Goal: Information Seeking & Learning: Learn about a topic

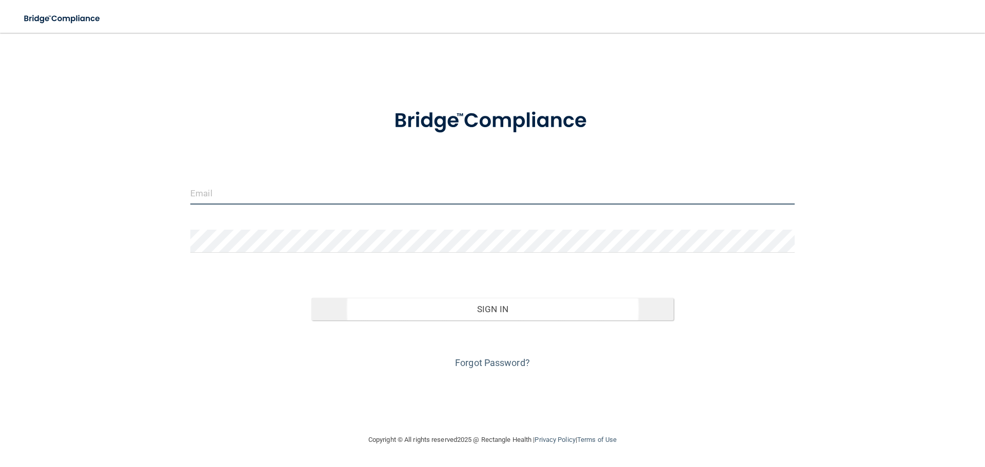
type input "[EMAIL_ADDRESS][DOMAIN_NAME]"
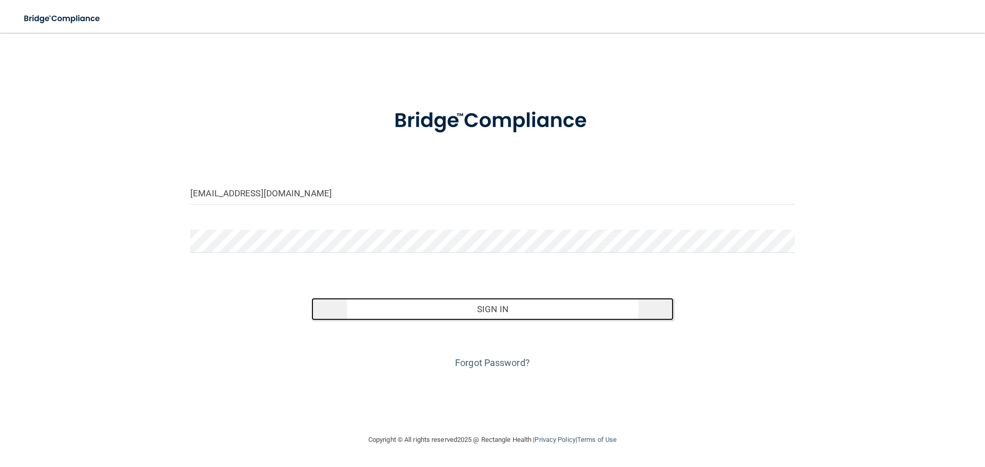
click at [488, 309] on button "Sign In" at bounding box center [492, 309] width 363 height 23
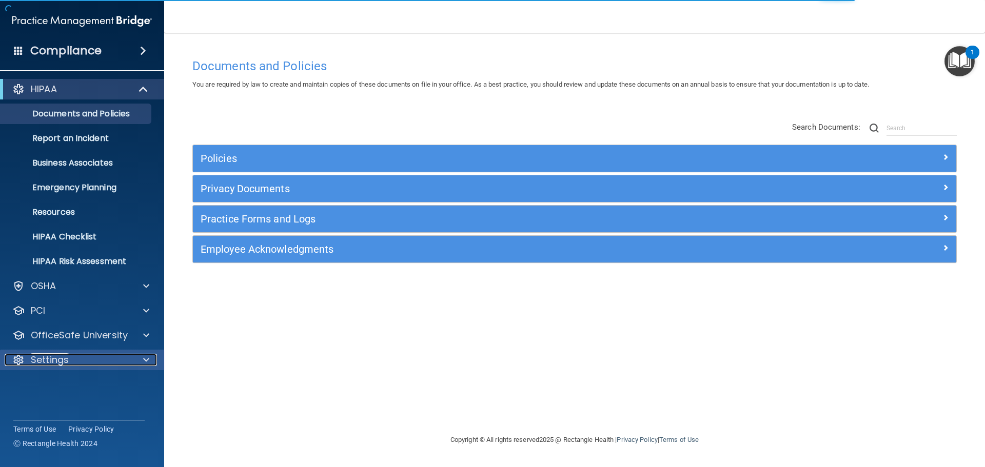
click at [73, 364] on div "Settings" at bounding box center [68, 360] width 127 height 12
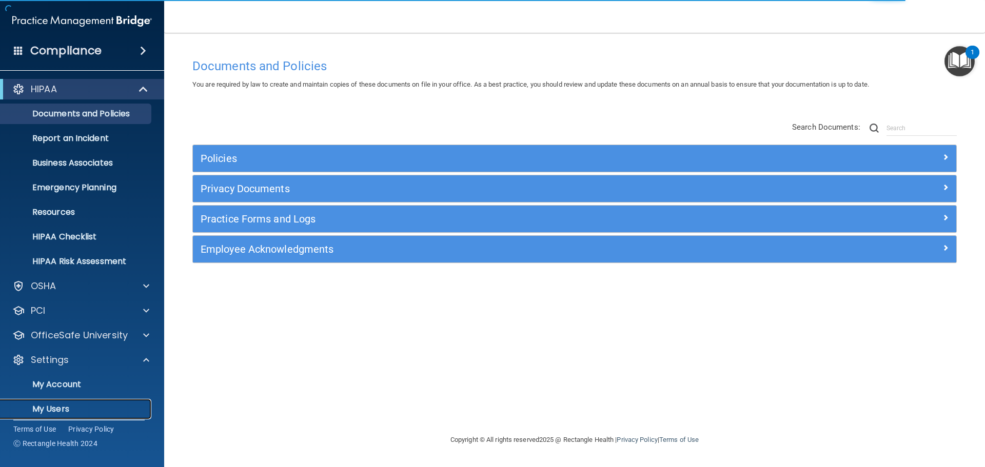
click at [65, 410] on p "My Users" at bounding box center [77, 409] width 140 height 10
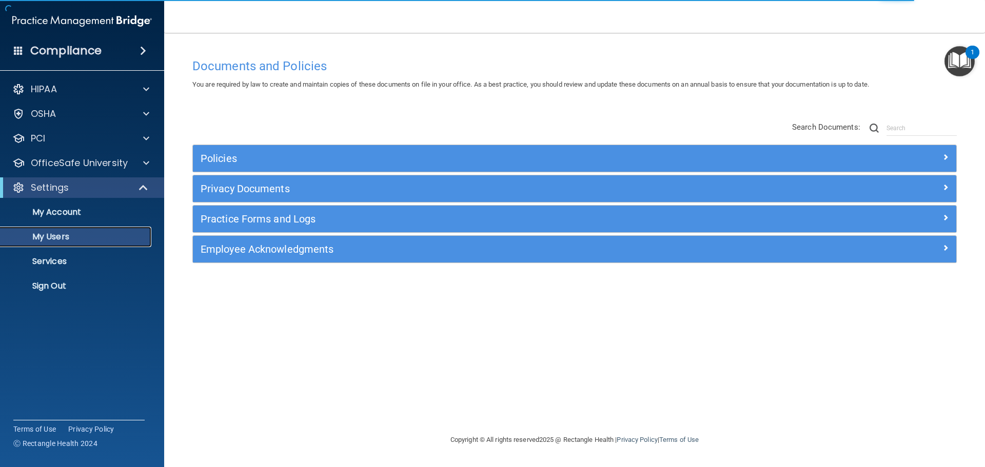
select select "20"
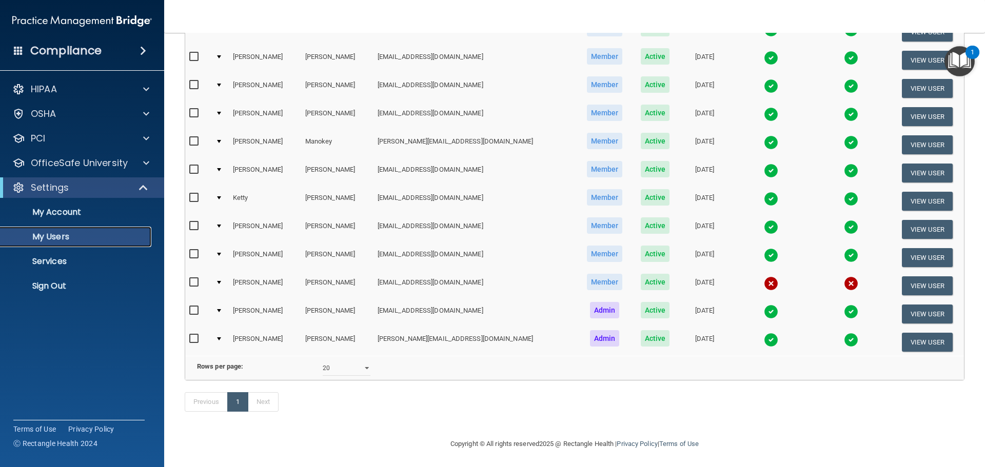
scroll to position [184, 0]
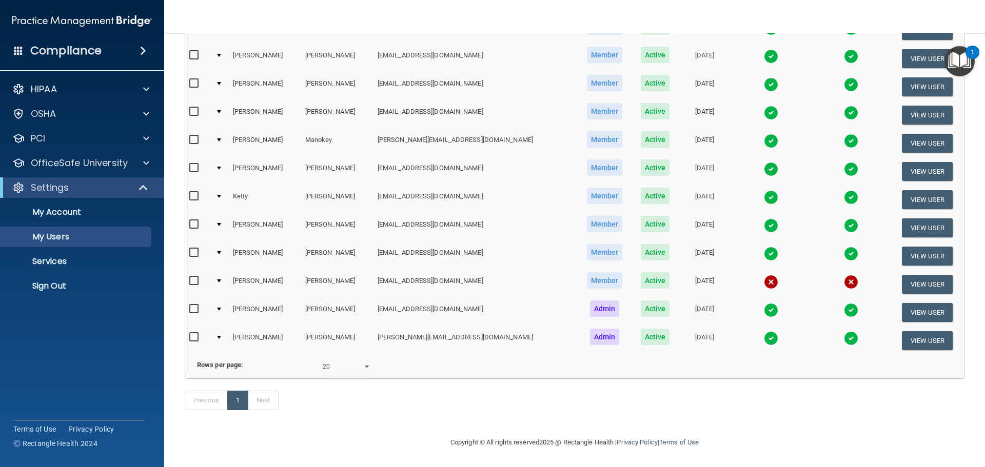
click at [193, 277] on input "checkbox" at bounding box center [195, 281] width 12 height 8
checkbox input "true"
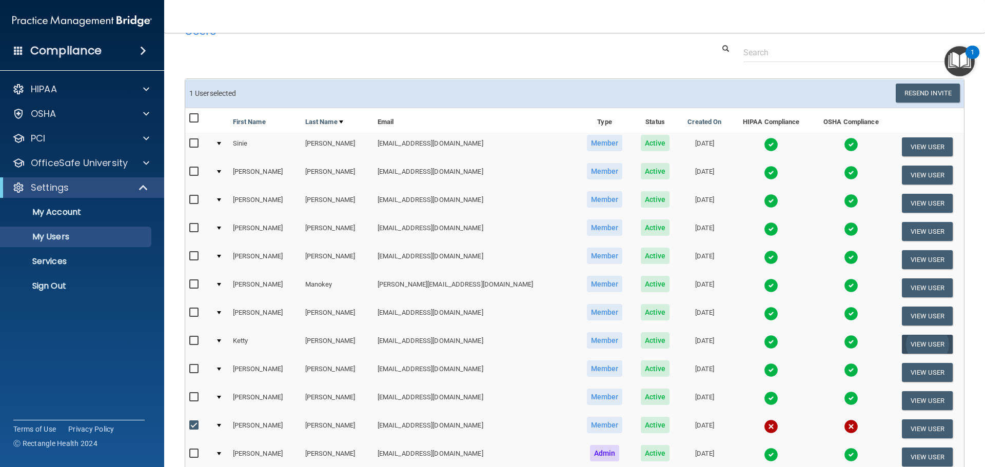
scroll to position [0, 0]
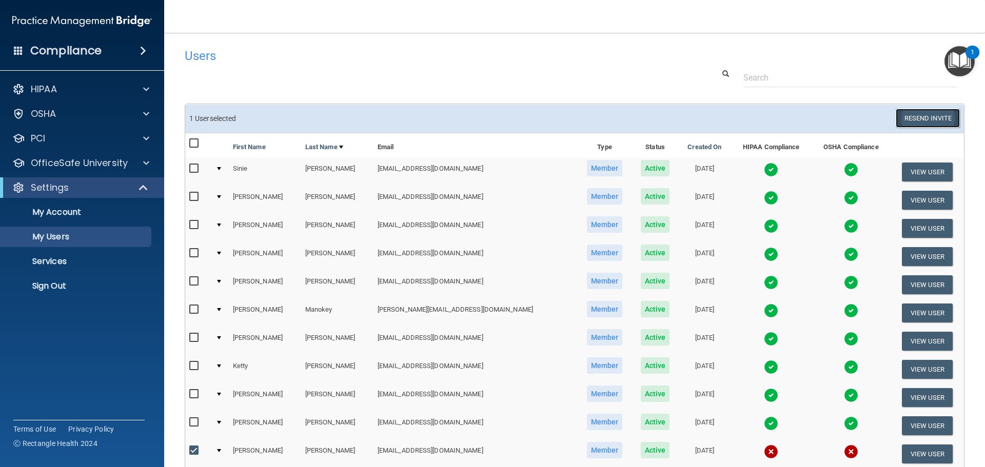
click at [920, 122] on button "Resend Invite" at bounding box center [928, 118] width 64 height 19
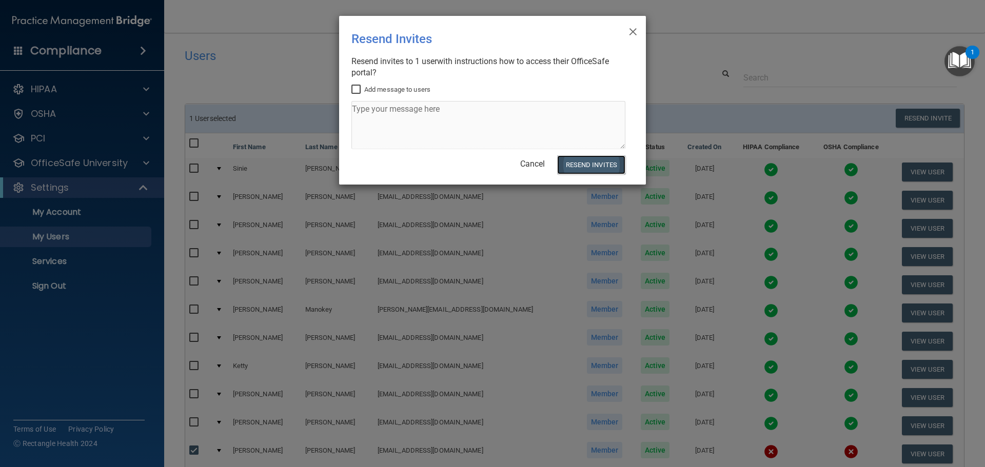
click at [599, 169] on button "Resend Invites" at bounding box center [591, 164] width 68 height 19
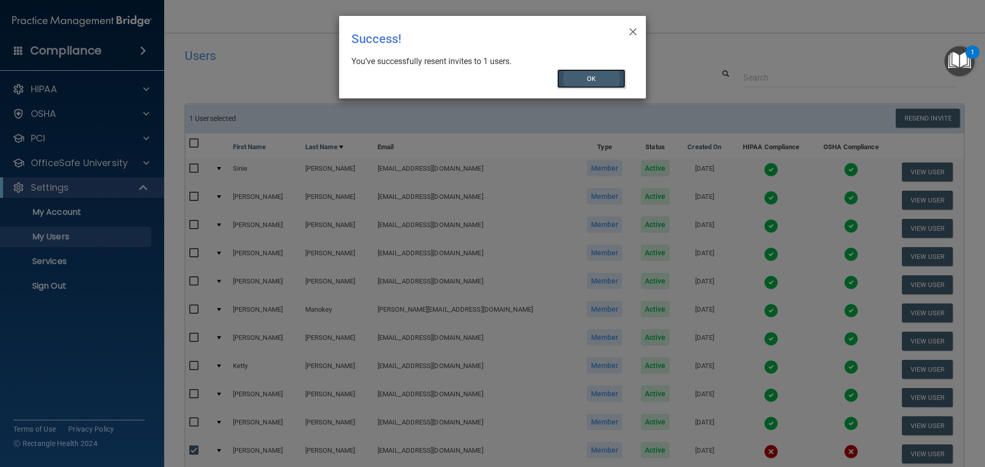
click at [592, 74] on button "OK" at bounding box center [591, 78] width 69 height 19
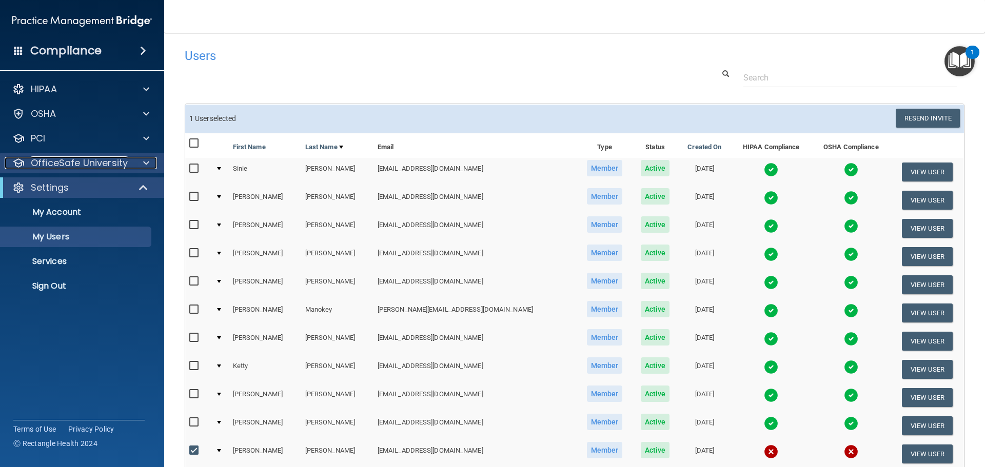
click at [149, 162] on div at bounding box center [145, 163] width 26 height 12
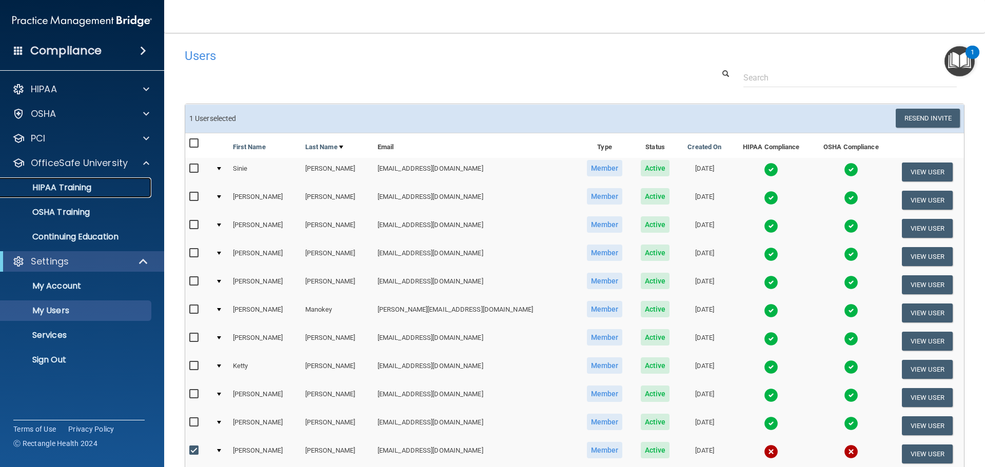
click at [78, 189] on p "HIPAA Training" at bounding box center [49, 188] width 85 height 10
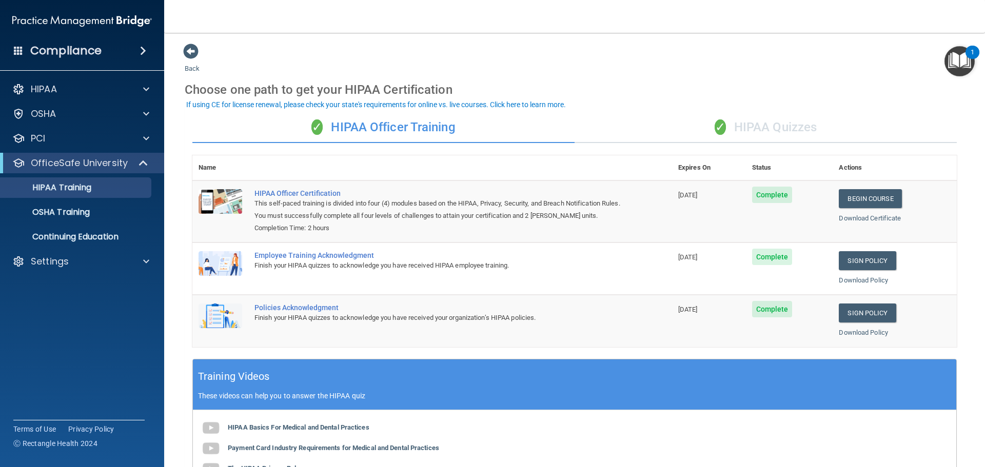
click at [769, 128] on div "✓ HIPAA Quizzes" at bounding box center [766, 127] width 382 height 31
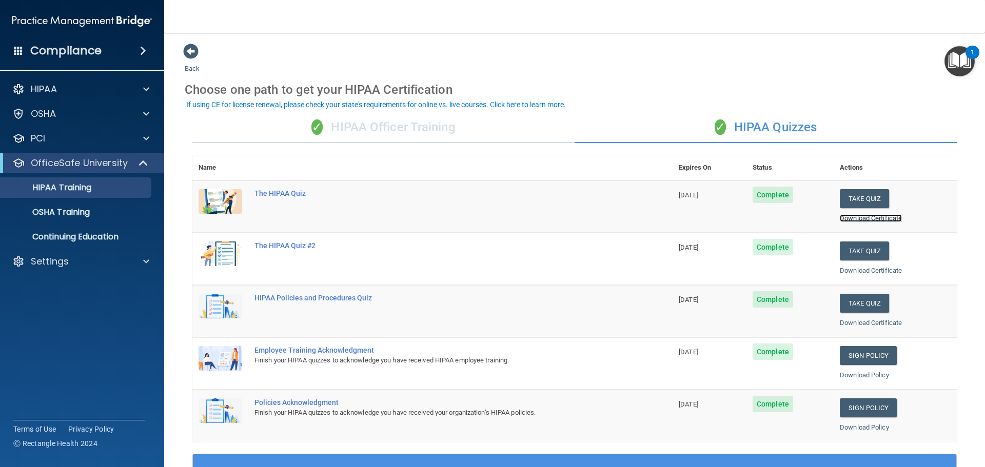
click at [870, 216] on link "Download Certificate" at bounding box center [871, 218] width 62 height 8
click at [864, 271] on link "Download Certificate" at bounding box center [871, 271] width 62 height 8
click at [873, 322] on link "Download Certificate" at bounding box center [871, 323] width 62 height 8
click at [396, 130] on div "✓ HIPAA Officer Training" at bounding box center [383, 127] width 382 height 31
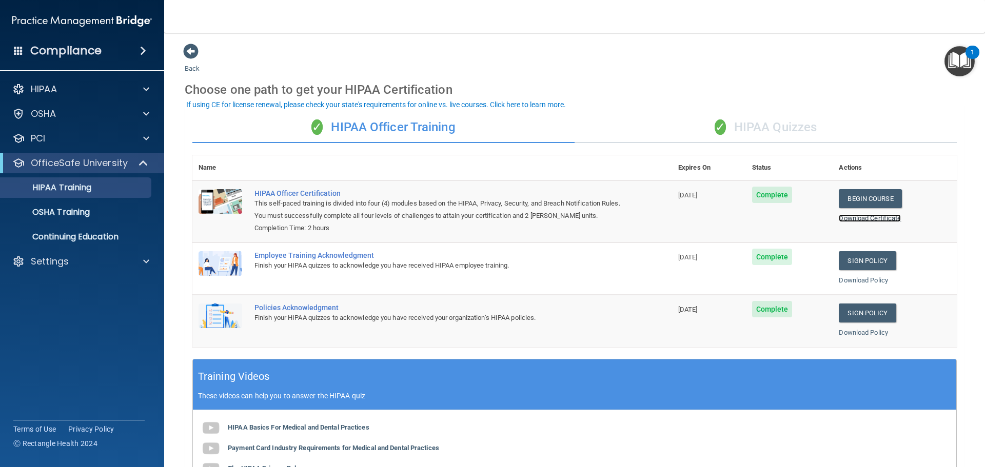
click at [866, 217] on link "Download Certificate" at bounding box center [870, 218] width 62 height 8
click at [69, 212] on p "OSHA Training" at bounding box center [48, 212] width 83 height 10
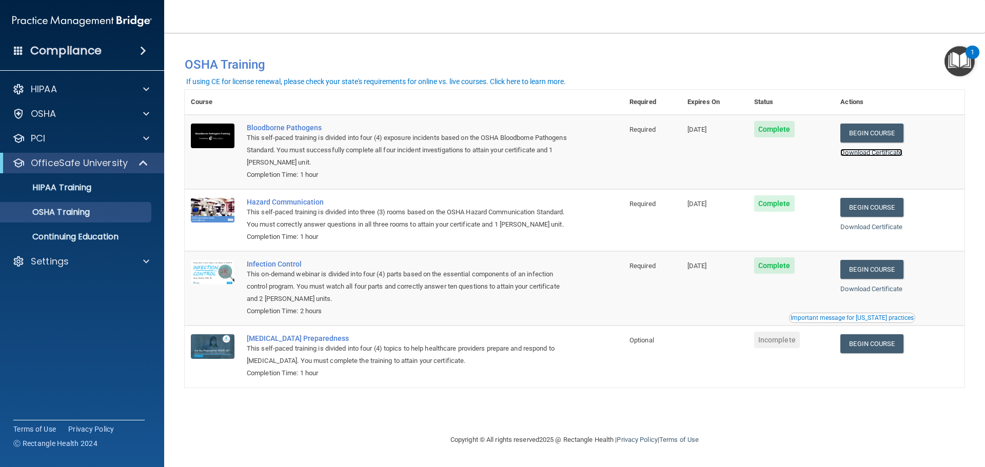
click at [869, 153] on link "Download Certificate" at bounding box center [871, 153] width 62 height 8
click at [869, 229] on link "Download Certificate" at bounding box center [871, 227] width 62 height 8
click at [876, 290] on link "Download Certificate" at bounding box center [871, 289] width 62 height 8
click at [78, 242] on p "Continuing Education" at bounding box center [77, 237] width 140 height 10
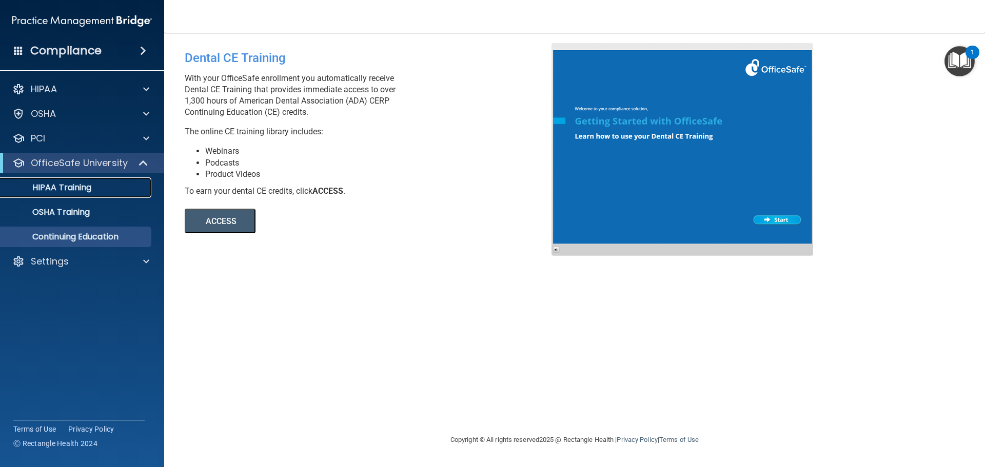
click at [82, 188] on p "HIPAA Training" at bounding box center [49, 188] width 85 height 10
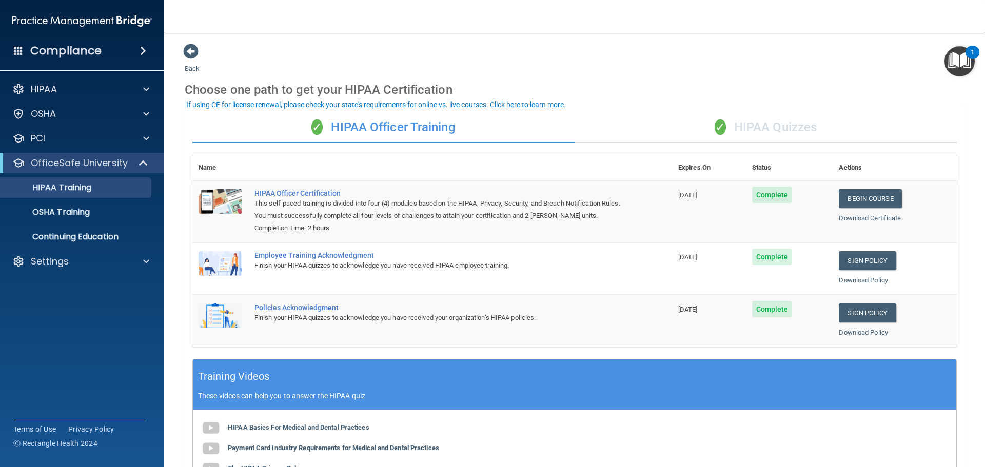
click at [779, 128] on div "✓ HIPAA Quizzes" at bounding box center [766, 127] width 382 height 31
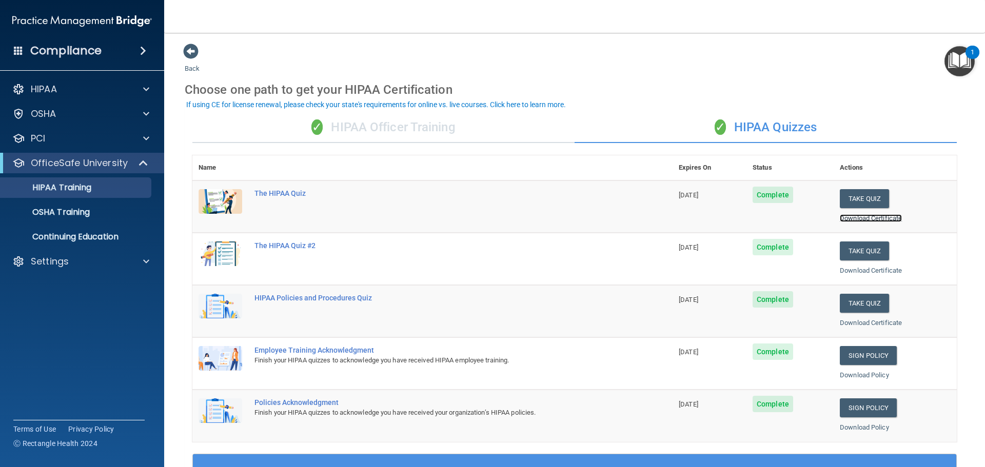
click at [884, 220] on link "Download Certificate" at bounding box center [871, 218] width 62 height 8
click at [854, 270] on link "Download Certificate" at bounding box center [871, 271] width 62 height 8
click at [148, 89] on span at bounding box center [146, 89] width 6 height 12
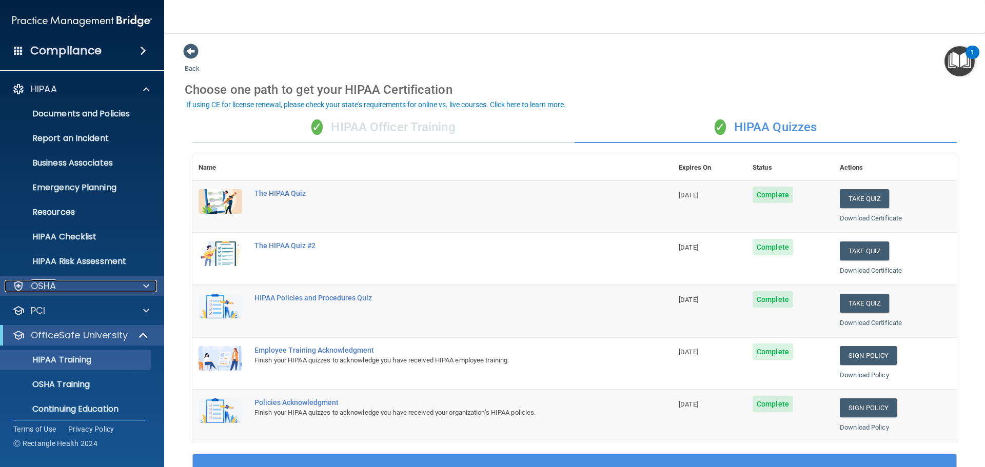
click at [143, 288] on span at bounding box center [146, 286] width 6 height 12
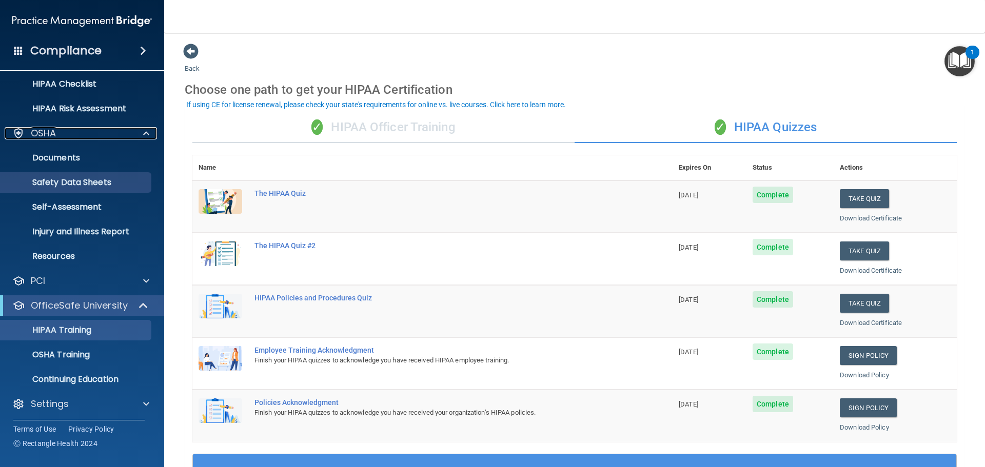
scroll to position [154, 0]
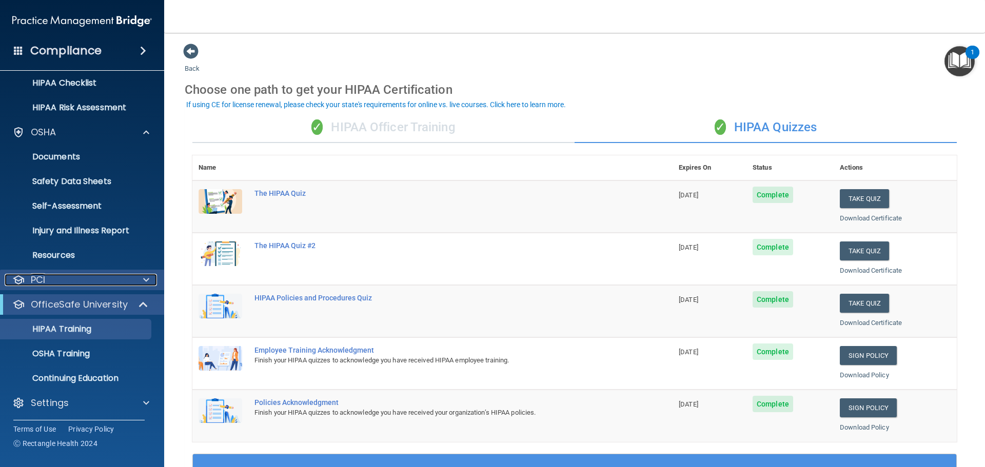
click at [144, 284] on span at bounding box center [146, 280] width 6 height 12
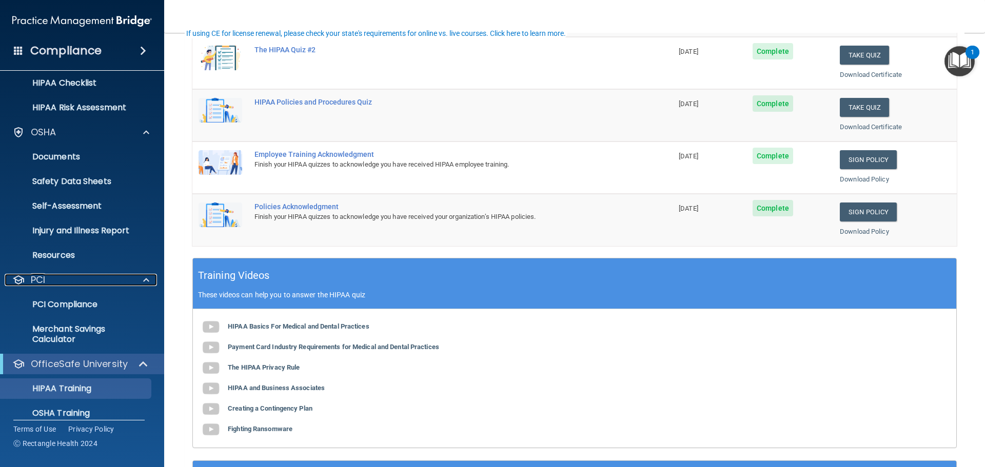
scroll to position [0, 0]
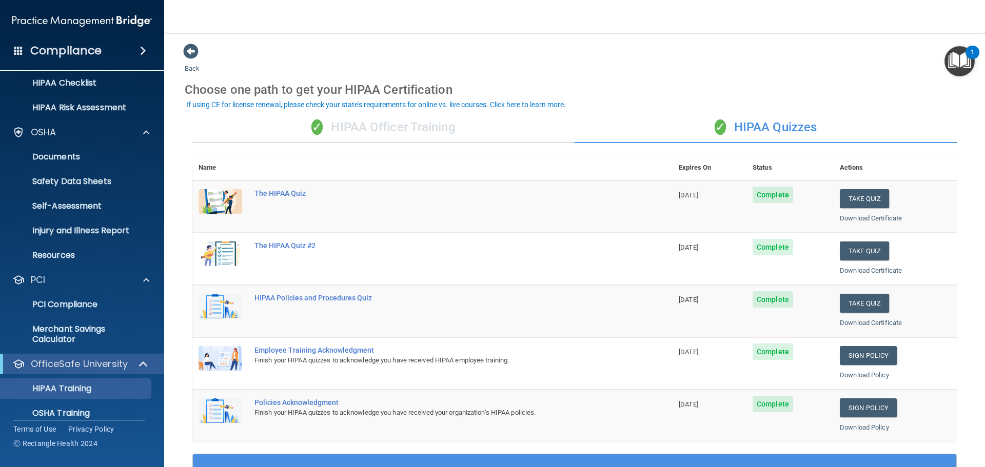
click at [330, 105] on div "If using CE for license renewal, please check your state's requirements for onl…" at bounding box center [376, 104] width 380 height 7
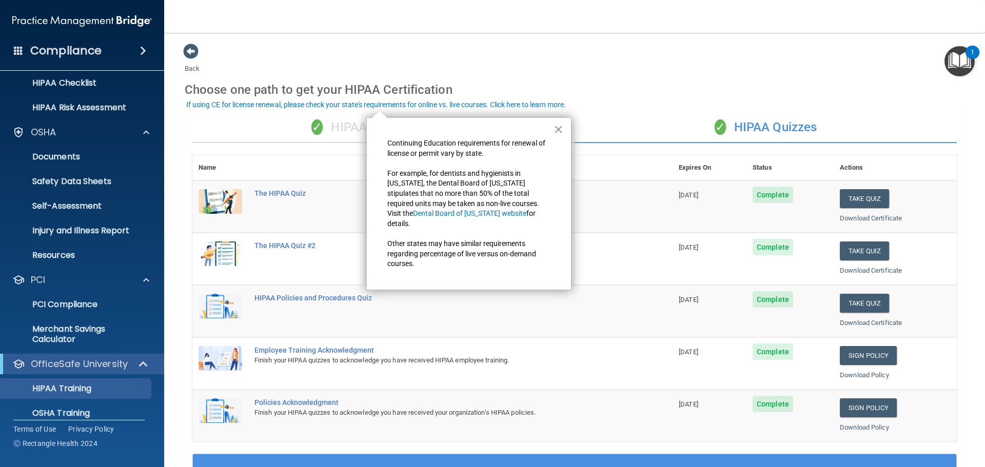
click at [206, 203] on img at bounding box center [221, 201] width 44 height 25
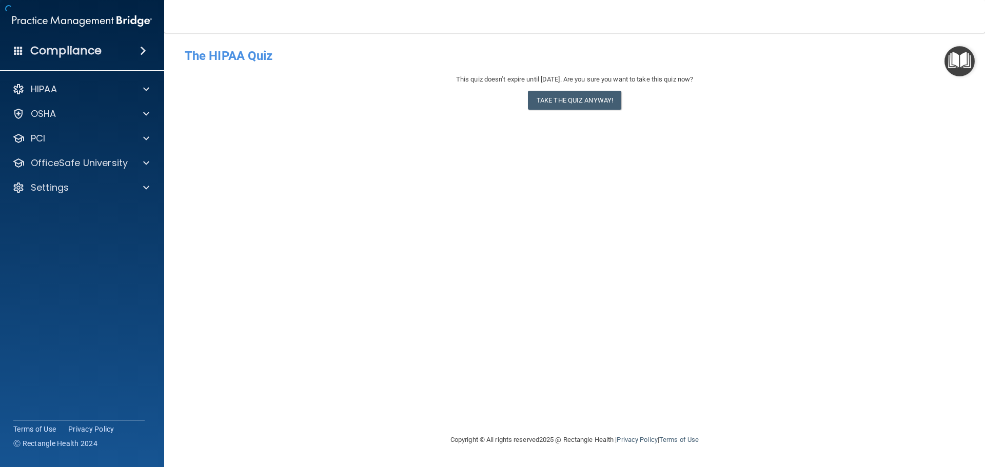
click at [265, 192] on div "- The HIPAA Quiz This quiz doesn’t expire until [DATE]. Are you sure you want t…" at bounding box center [575, 233] width 780 height 381
click at [962, 64] on img "Open Resource Center, 1 new notification" at bounding box center [959, 61] width 30 height 30
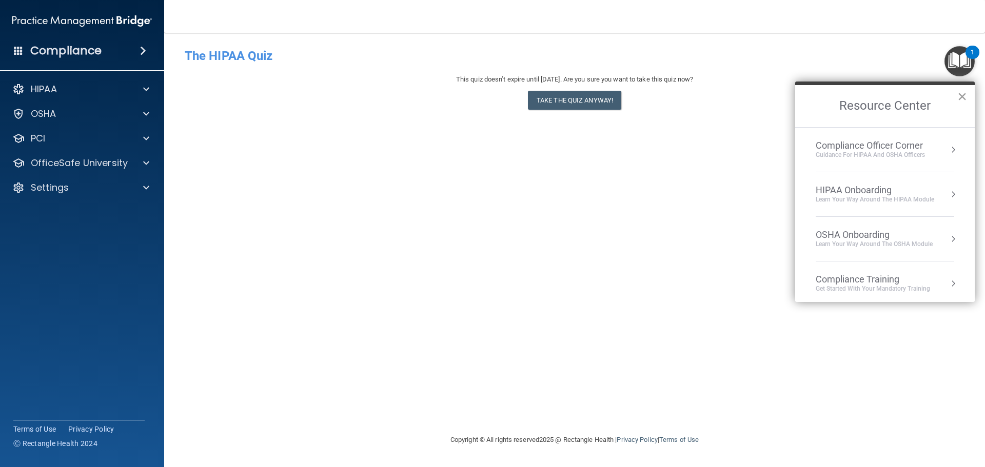
click at [963, 98] on button "×" at bounding box center [962, 96] width 10 height 16
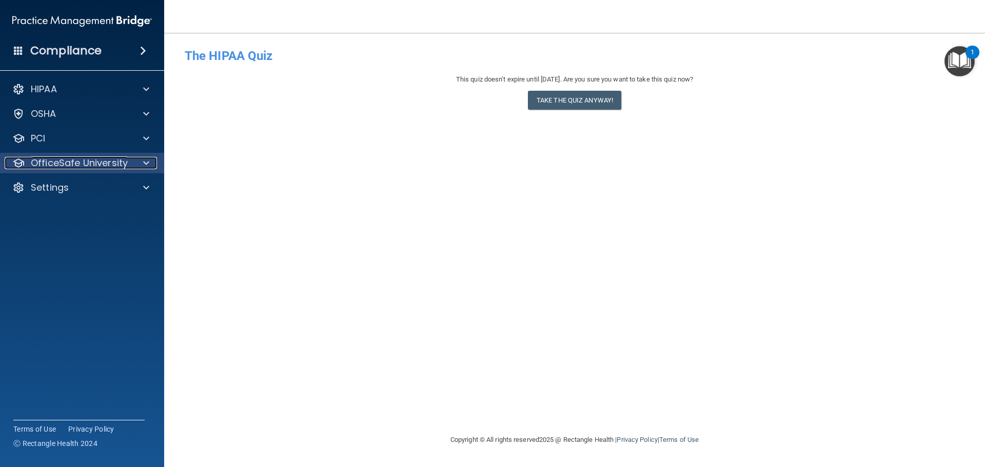
click at [149, 163] on div at bounding box center [145, 163] width 26 height 12
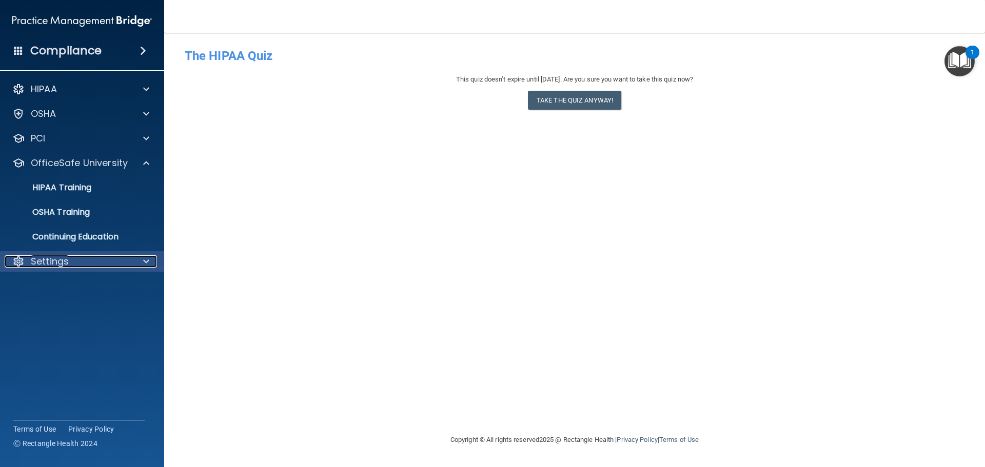
click at [143, 259] on div at bounding box center [145, 261] width 26 height 12
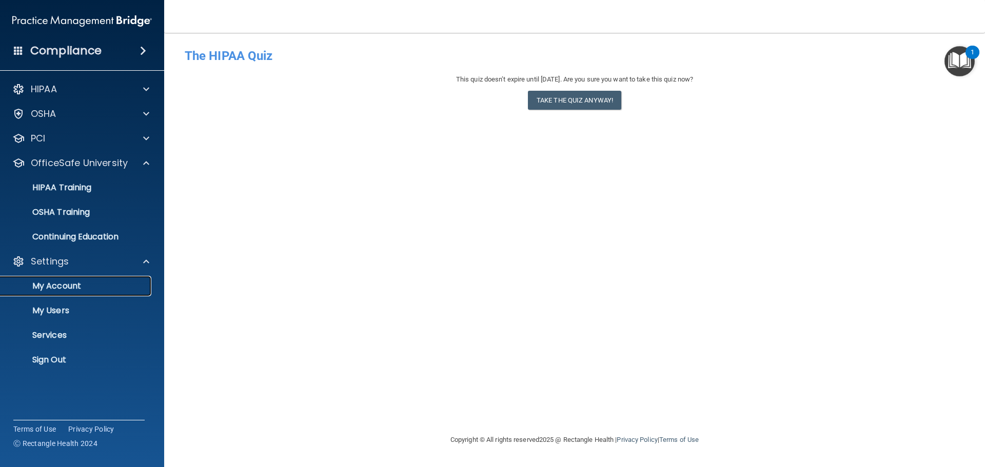
click at [77, 292] on link "My Account" at bounding box center [71, 286] width 162 height 21
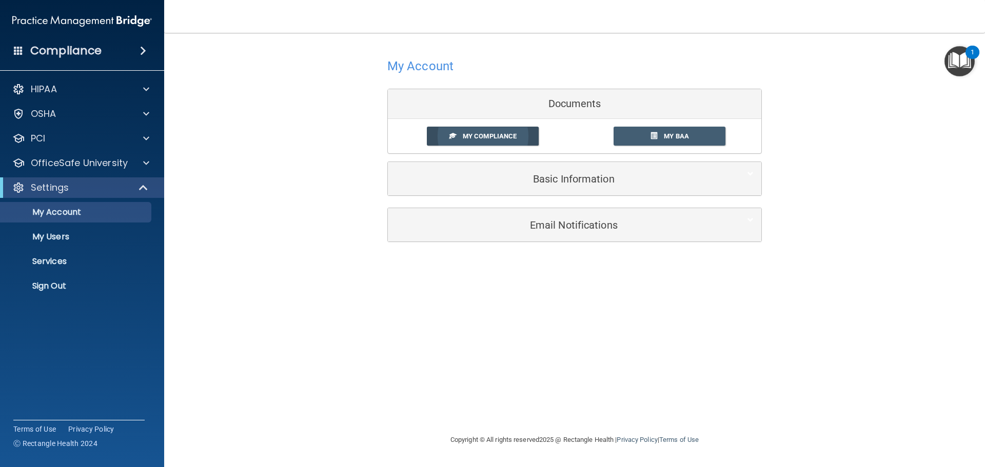
click at [507, 136] on span "My Compliance" at bounding box center [490, 136] width 54 height 8
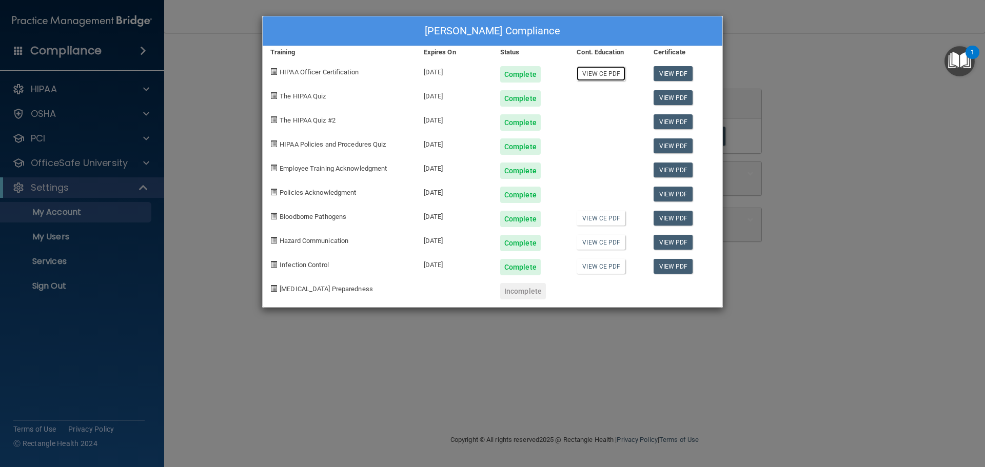
click at [604, 75] on link "View CE PDF" at bounding box center [601, 73] width 49 height 15
click at [605, 218] on link "View CE PDF" at bounding box center [601, 218] width 49 height 15
click at [608, 244] on link "View CE PDF" at bounding box center [601, 242] width 49 height 15
click at [606, 266] on link "View CE PDF" at bounding box center [601, 266] width 49 height 15
click at [527, 362] on div "[PERSON_NAME] Compliance Training Expires On Status Cont. Education Certificate…" at bounding box center [492, 233] width 985 height 467
